Goal: Transaction & Acquisition: Purchase product/service

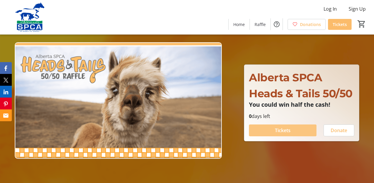
click at [278, 129] on span "Tickets" at bounding box center [283, 129] width 16 height 7
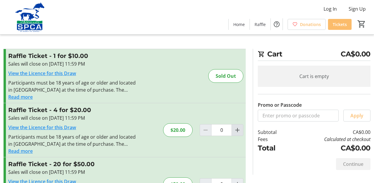
click at [239, 128] on mat-icon "Increment by one" at bounding box center [237, 129] width 7 height 7
type input "1"
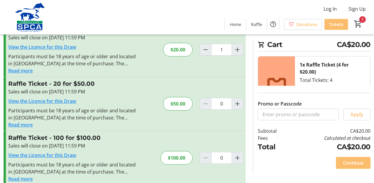
scroll to position [79, 0]
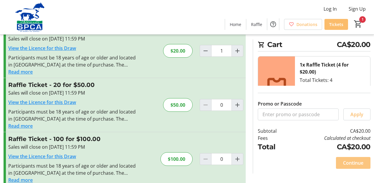
click at [352, 162] on span "Continue" at bounding box center [353, 162] width 20 height 7
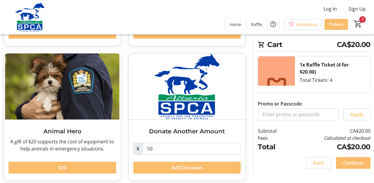
scroll to position [150, 0]
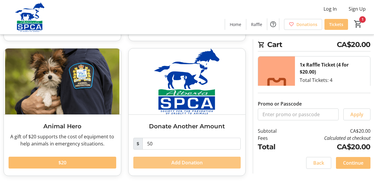
click at [195, 163] on span "Add Donation" at bounding box center [186, 162] width 31 height 7
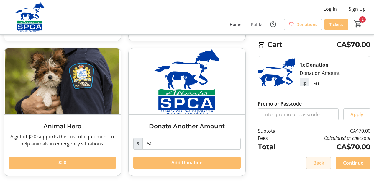
click at [314, 162] on span "Back" at bounding box center [318, 162] width 11 height 7
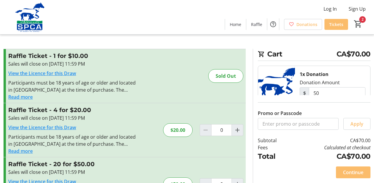
type input "1"
click at [359, 22] on mat-icon "2" at bounding box center [358, 23] width 9 height 9
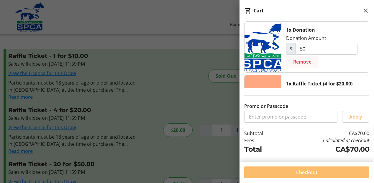
click at [304, 61] on span "Remove" at bounding box center [302, 61] width 18 height 7
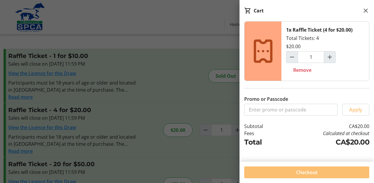
click at [303, 171] on span "Checkout" at bounding box center [306, 171] width 21 height 7
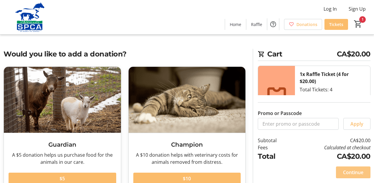
click at [348, 171] on span "Continue" at bounding box center [353, 171] width 20 height 7
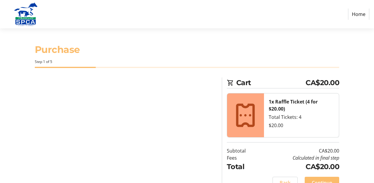
select select "CA"
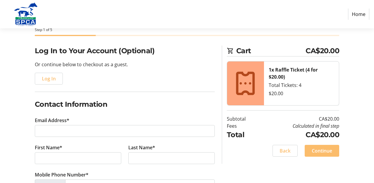
scroll to position [50, 0]
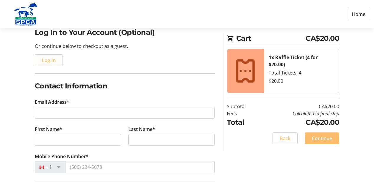
click at [50, 59] on span "Log In" at bounding box center [49, 60] width 14 height 7
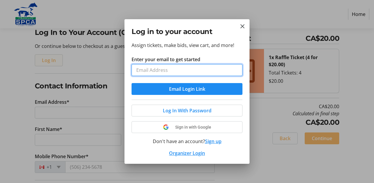
scroll to position [0, 0]
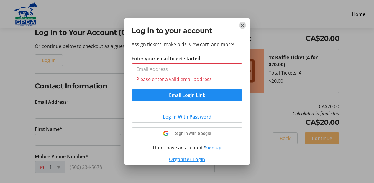
click at [242, 27] on mat-icon "Close" at bounding box center [242, 25] width 7 height 7
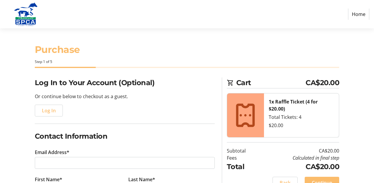
scroll to position [50, 0]
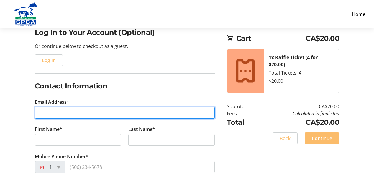
click at [65, 111] on input "Email Address*" at bounding box center [125, 112] width 180 height 12
type input "[EMAIL_ADDRESS][DOMAIN_NAME]"
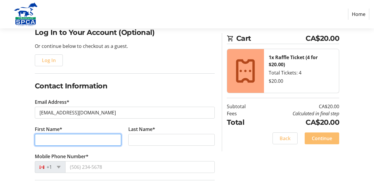
click at [47, 139] on input "First Name*" at bounding box center [78, 140] width 86 height 12
type input "[PERSON_NAME]"
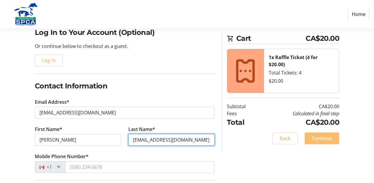
click at [136, 140] on input "[EMAIL_ADDRESS][DOMAIN_NAME]" at bounding box center [171, 140] width 86 height 12
type input "[EMAIL_ADDRESS][DOMAIN_NAME]"
drag, startPoint x: 188, startPoint y: 140, endPoint x: 126, endPoint y: 140, distance: 61.3
click at [126, 140] on tr-form-field "Last Name* [EMAIL_ADDRESS][DOMAIN_NAME]" at bounding box center [171, 138] width 93 height 27
type input "[PERSON_NAME]"
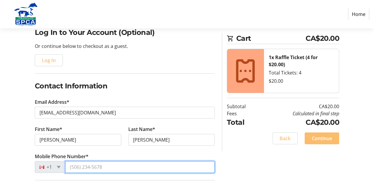
click at [123, 165] on input "Mobile Phone Number*" at bounding box center [139, 167] width 149 height 12
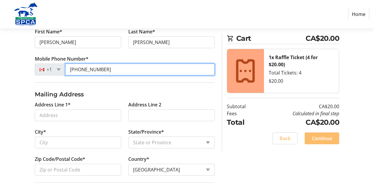
scroll to position [154, 0]
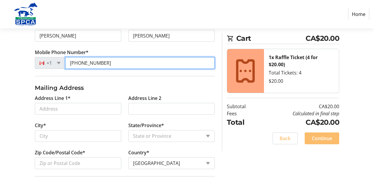
type input "[PHONE_NUMBER]"
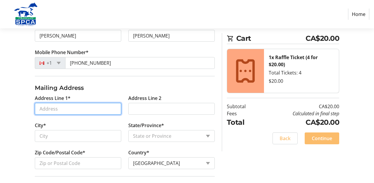
click at [70, 109] on input "Address Line 1*" at bounding box center [78, 109] width 86 height 12
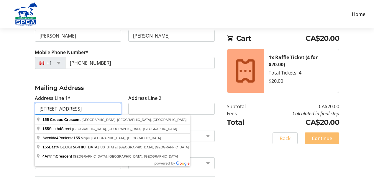
type input "[STREET_ADDRESS]"
click at [22, 99] on div "Log In to Your Account (Optional) Or continue below to checkout as a guest. Log…" at bounding box center [187, 71] width 374 height 296
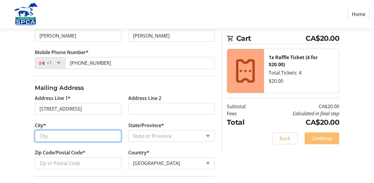
click at [46, 138] on input "City*" at bounding box center [78, 136] width 86 height 12
type input "[GEOGRAPHIC_DATA]"
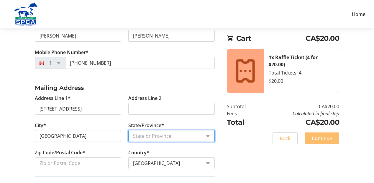
select select "AB"
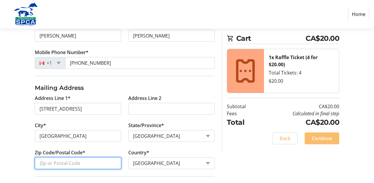
click at [38, 161] on input "Zip Code/Postal Code*" at bounding box center [78, 163] width 86 height 12
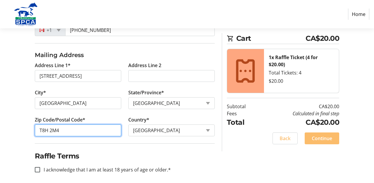
scroll to position [190, 0]
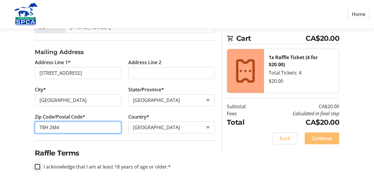
type input "T8H 2M4"
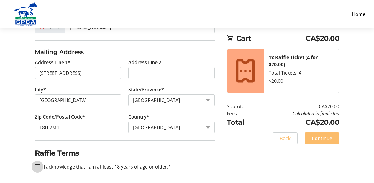
click at [38, 167] on input "I acknowledge that I am at least 18 years of age or older.*" at bounding box center [37, 166] width 5 height 5
checkbox input "true"
click at [317, 138] on span "Continue" at bounding box center [322, 137] width 20 height 7
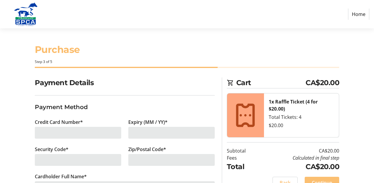
scroll to position [24, 0]
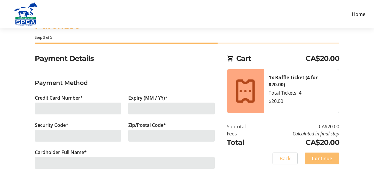
click at [58, 108] on div at bounding box center [78, 108] width 86 height 12
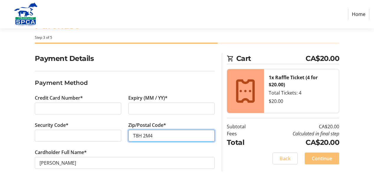
type input "T8H 2M4"
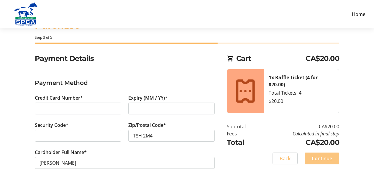
click at [322, 159] on span "Continue" at bounding box center [322, 158] width 20 height 7
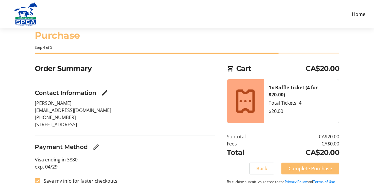
scroll to position [28, 0]
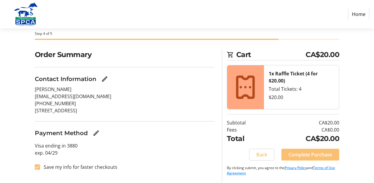
click at [320, 154] on span "Complete Purchase" at bounding box center [310, 154] width 44 height 7
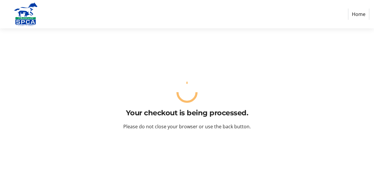
scroll to position [0, 0]
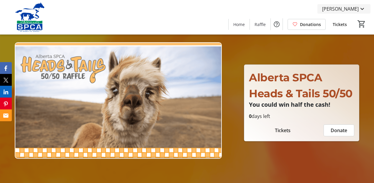
click at [353, 9] on span "[PERSON_NAME]" at bounding box center [340, 8] width 37 height 7
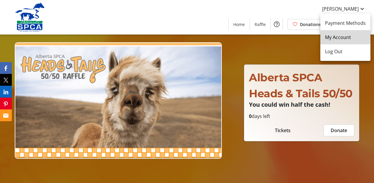
click at [335, 37] on span "My Account" at bounding box center [345, 37] width 41 height 7
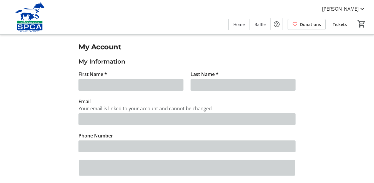
type input "[PERSON_NAME]"
type input "[EMAIL_ADDRESS][DOMAIN_NAME]"
type input "(780) 467-0377"
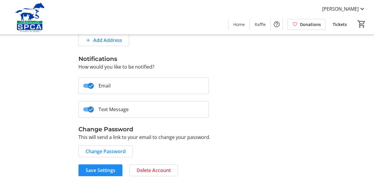
scroll to position [196, 0]
click at [101, 149] on span "Change Password" at bounding box center [106, 150] width 40 height 7
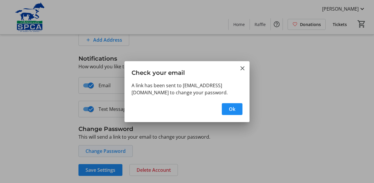
scroll to position [0, 0]
click at [229, 107] on span "Ok" at bounding box center [232, 108] width 6 height 7
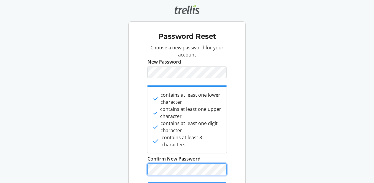
scroll to position [26, 0]
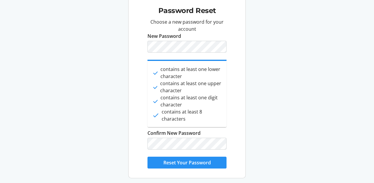
click at [177, 162] on span "Reset Your Password" at bounding box center [186, 162] width 47 height 7
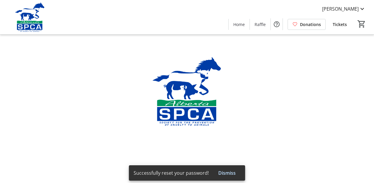
type input "[PERSON_NAME]"
type input "[EMAIL_ADDRESS][DOMAIN_NAME]"
type input "[PHONE_NUMBER]"
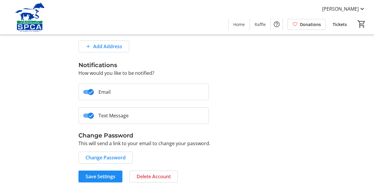
scroll to position [196, 0]
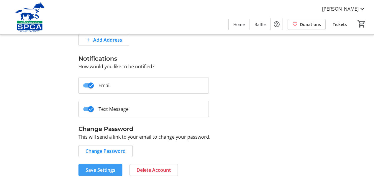
click at [108, 169] on span "Save Settings" at bounding box center [101, 169] width 30 height 7
click at [84, 108] on span "button" at bounding box center [88, 109] width 11 height 4
click at [106, 170] on span "Save Settings" at bounding box center [101, 169] width 30 height 7
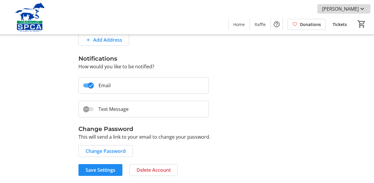
click at [347, 10] on span "[PERSON_NAME]" at bounding box center [340, 8] width 37 height 7
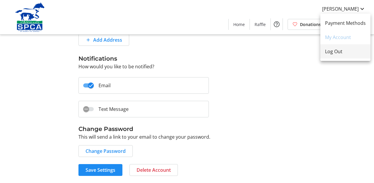
click at [329, 50] on span "Log Out" at bounding box center [345, 51] width 41 height 7
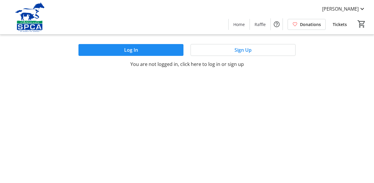
scroll to position [0, 0]
